Goal: Task Accomplishment & Management: Manage account settings

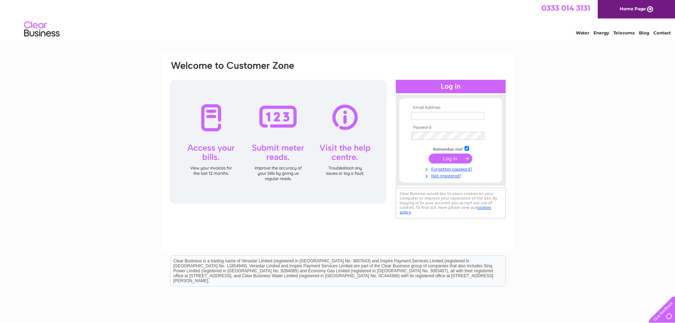
click at [440, 117] on input "text" at bounding box center [448, 116] width 73 height 8
type input "[EMAIL_ADDRESS][DOMAIN_NAME]"
click at [429, 154] on input "submit" at bounding box center [451, 159] width 44 height 10
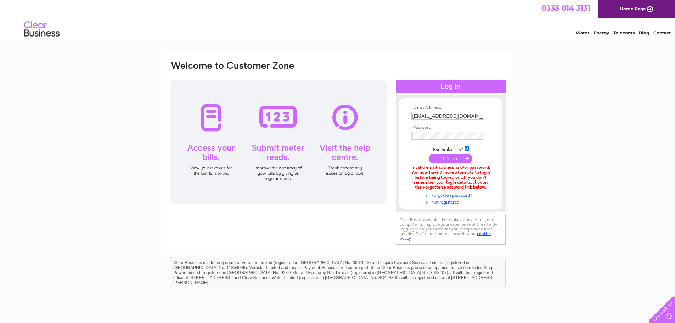
click at [463, 194] on link "Forgotten password?" at bounding box center [452, 194] width 80 height 7
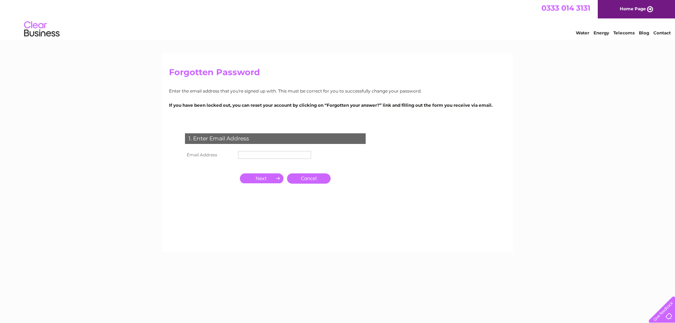
click at [268, 155] on input "text" at bounding box center [274, 155] width 73 height 8
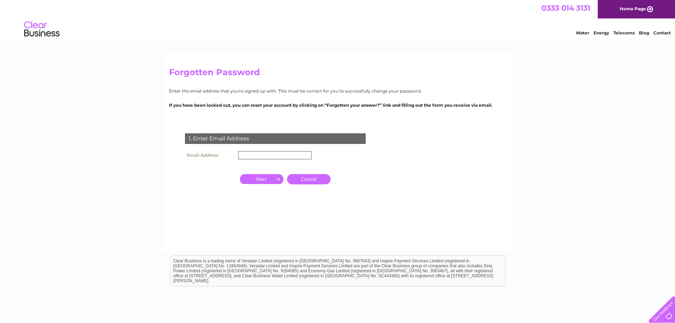
type input "[EMAIL_ADDRESS][DOMAIN_NAME]"
click at [264, 178] on input "button" at bounding box center [262, 178] width 44 height 10
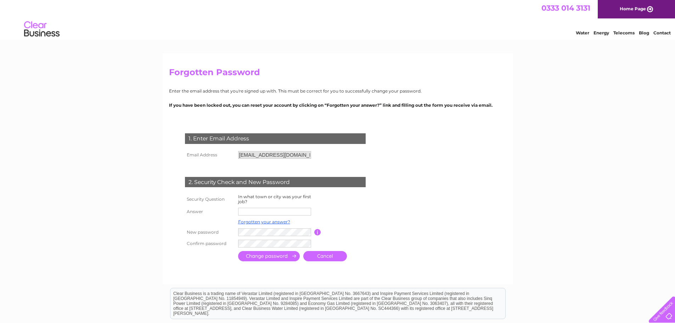
click at [256, 213] on input "text" at bounding box center [274, 212] width 73 height 8
type input "London"
click at [261, 257] on input "submit" at bounding box center [269, 257] width 62 height 10
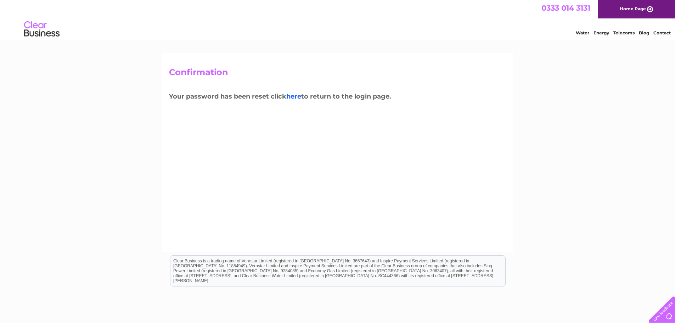
click at [296, 98] on link "here" at bounding box center [293, 97] width 15 height 8
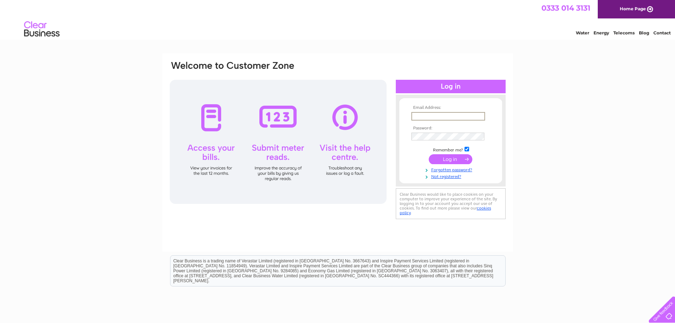
click at [445, 118] on input "text" at bounding box center [449, 116] width 74 height 9
type input "ajsultan1990@gmail.com"
click at [454, 160] on input "submit" at bounding box center [451, 159] width 44 height 10
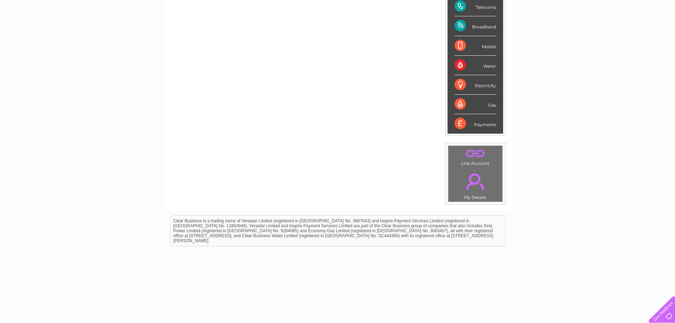
scroll to position [28, 0]
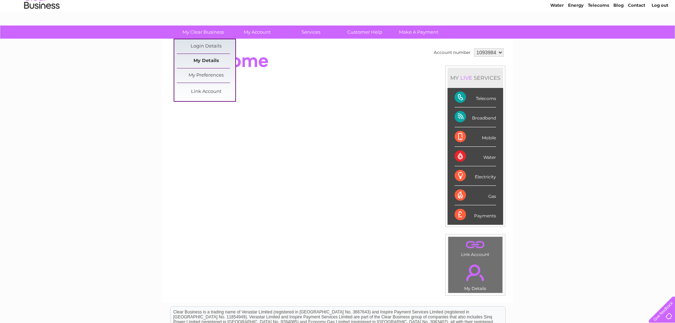
drag, startPoint x: 212, startPoint y: 57, endPoint x: 212, endPoint y: 62, distance: 5.0
click at [212, 58] on link "My Details" at bounding box center [206, 61] width 58 height 14
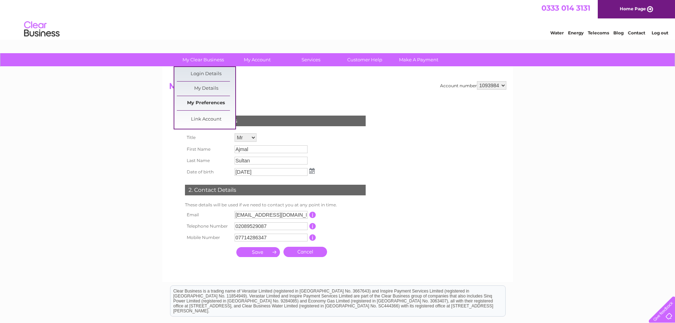
click at [216, 101] on link "My Preferences" at bounding box center [206, 103] width 58 height 14
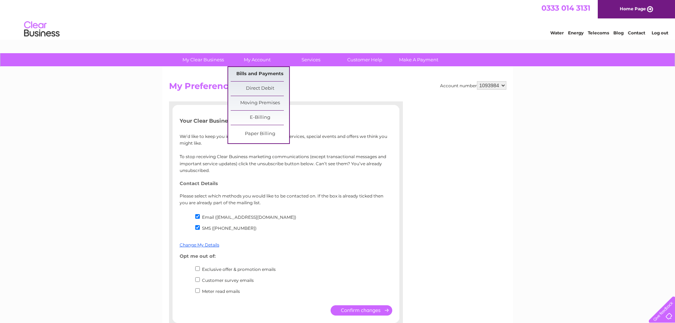
click at [269, 71] on link "Bills and Payments" at bounding box center [260, 74] width 58 height 14
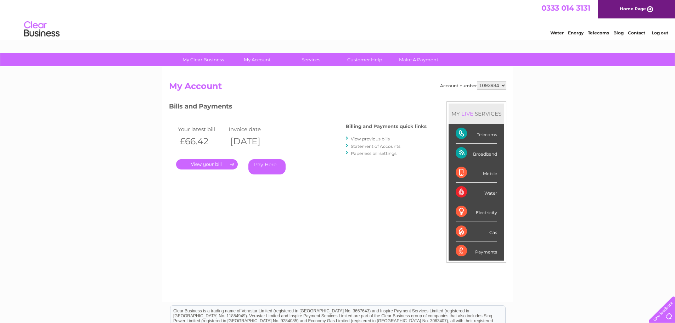
click at [217, 164] on link "." at bounding box center [207, 164] width 62 height 10
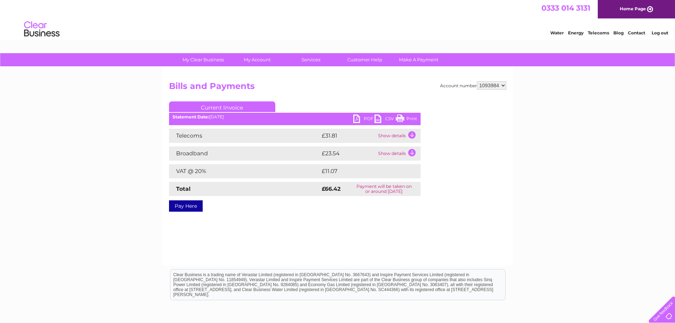
click at [411, 134] on td "Show details" at bounding box center [398, 136] width 44 height 14
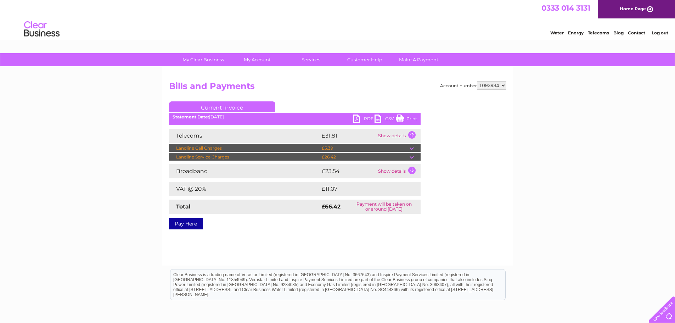
click at [409, 169] on td "Show details" at bounding box center [398, 171] width 44 height 14
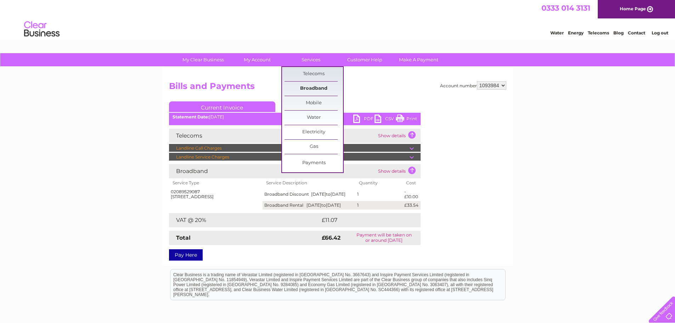
click at [312, 87] on link "Broadband" at bounding box center [314, 89] width 58 height 14
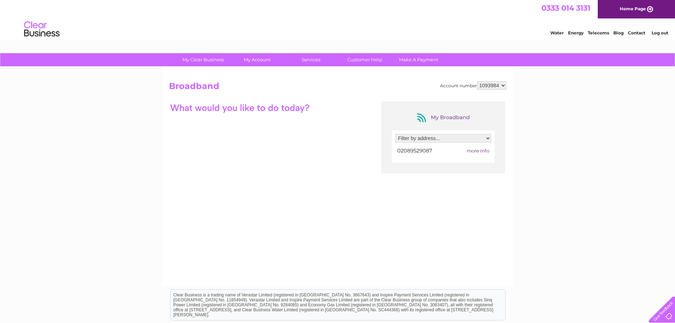
click at [477, 151] on span "more info" at bounding box center [478, 151] width 23 height 6
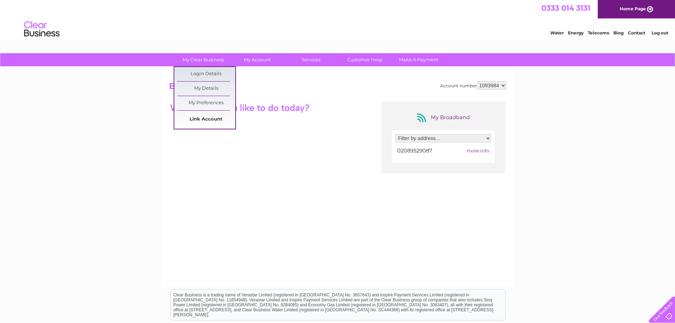
click at [209, 118] on link "Link Account" at bounding box center [206, 119] width 58 height 14
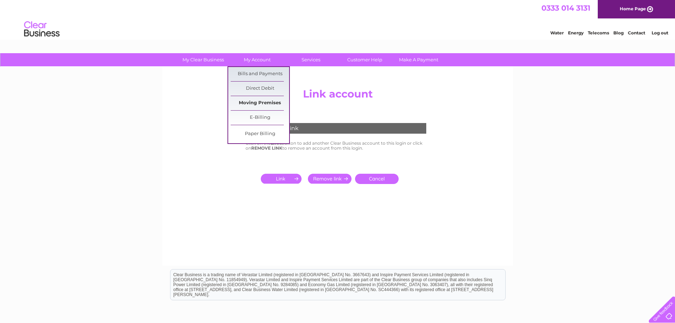
click at [267, 104] on link "Moving Premises" at bounding box center [260, 103] width 58 height 14
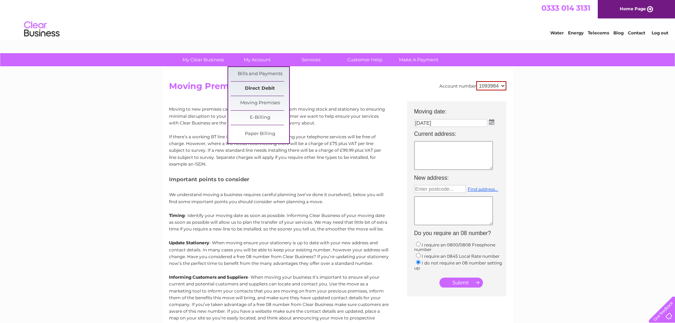
click at [267, 89] on link "Direct Debit" at bounding box center [260, 89] width 58 height 14
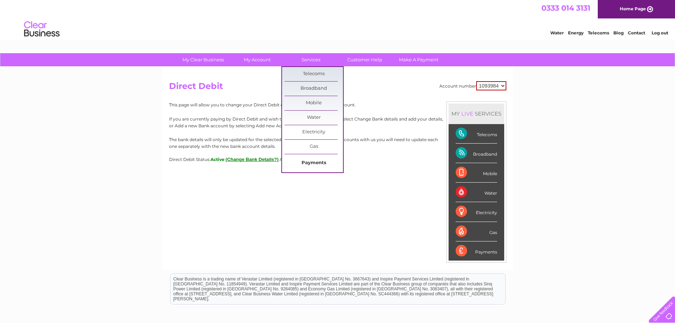
click at [312, 161] on link "Payments" at bounding box center [314, 163] width 58 height 14
